Goal: Find specific page/section: Find specific page/section

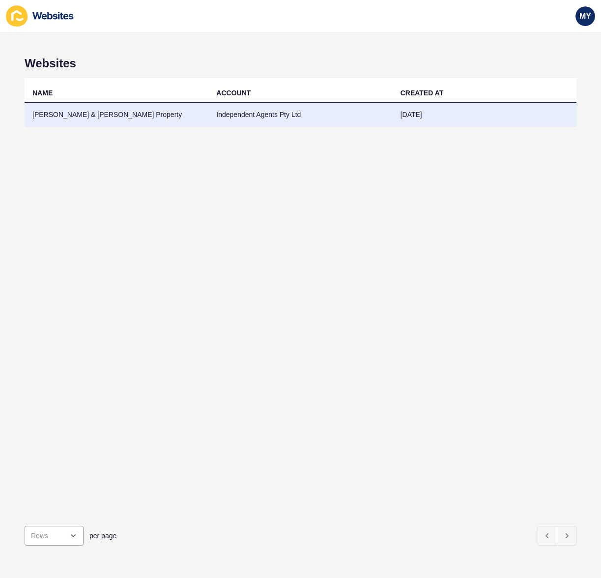
click at [191, 115] on td "[PERSON_NAME] & [PERSON_NAME] Property" at bounding box center [117, 115] width 184 height 24
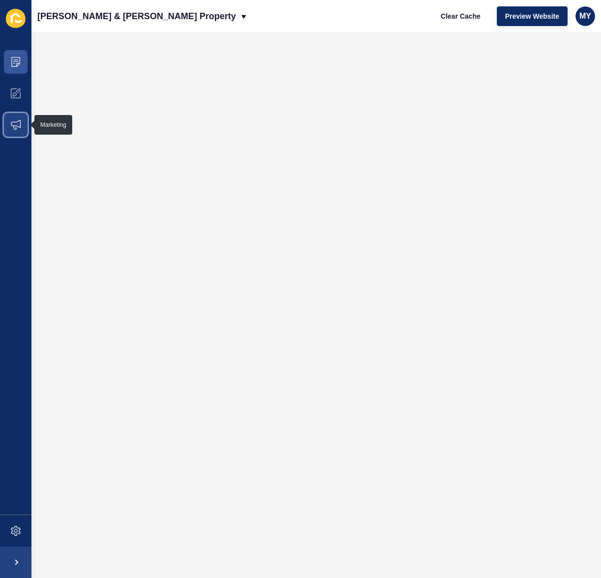
click at [16, 122] on icon at bounding box center [16, 125] width 10 height 10
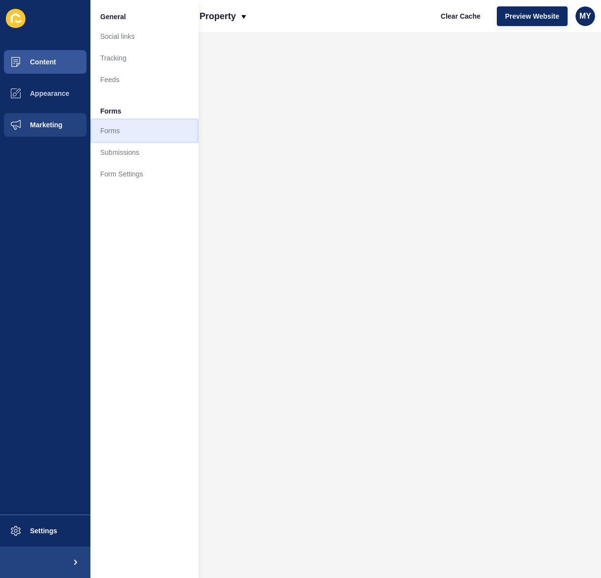
click at [109, 130] on link "Forms" at bounding box center [144, 131] width 108 height 22
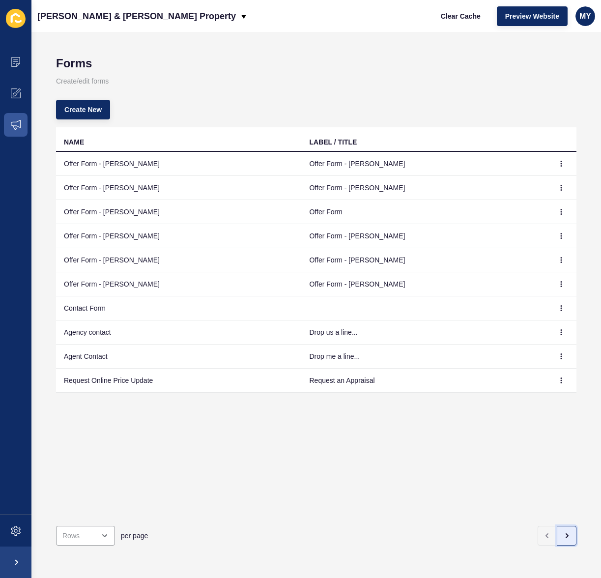
click at [566, 537] on icon "button" at bounding box center [567, 536] width 2 height 4
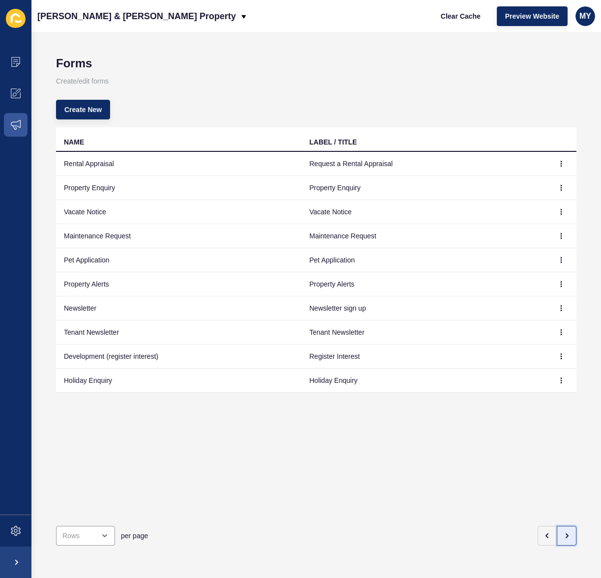
click at [566, 537] on icon "button" at bounding box center [567, 536] width 2 height 4
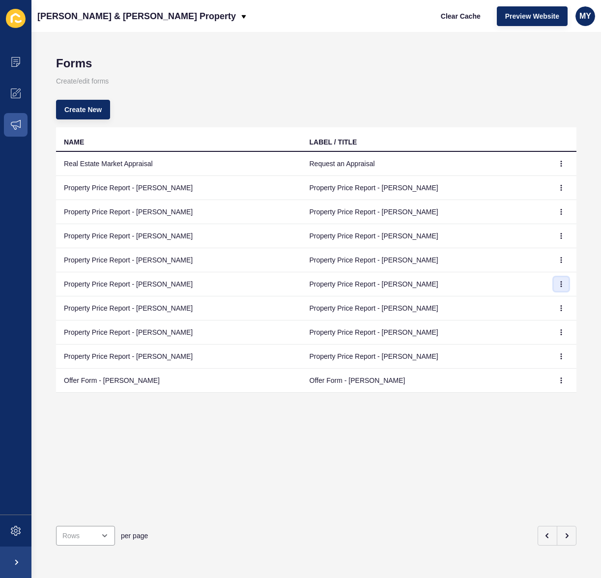
click at [561, 284] on icon "button" at bounding box center [561, 284] width 0 height 5
click at [16, 61] on icon at bounding box center [16, 62] width 10 height 10
